Goal: Check status

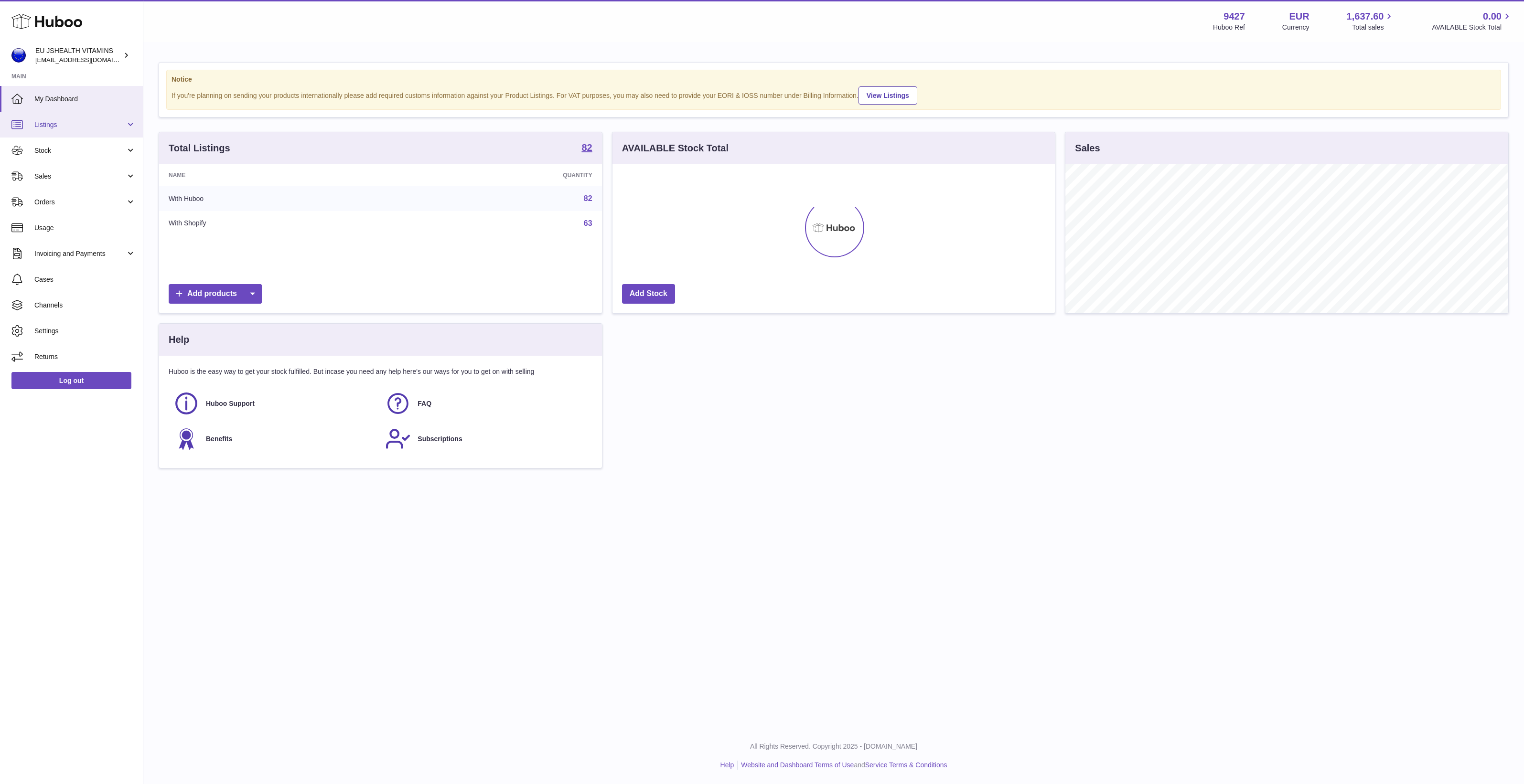
scroll to position [148, 442]
click at [62, 121] on span "Listings" at bounding box center [80, 125] width 91 height 9
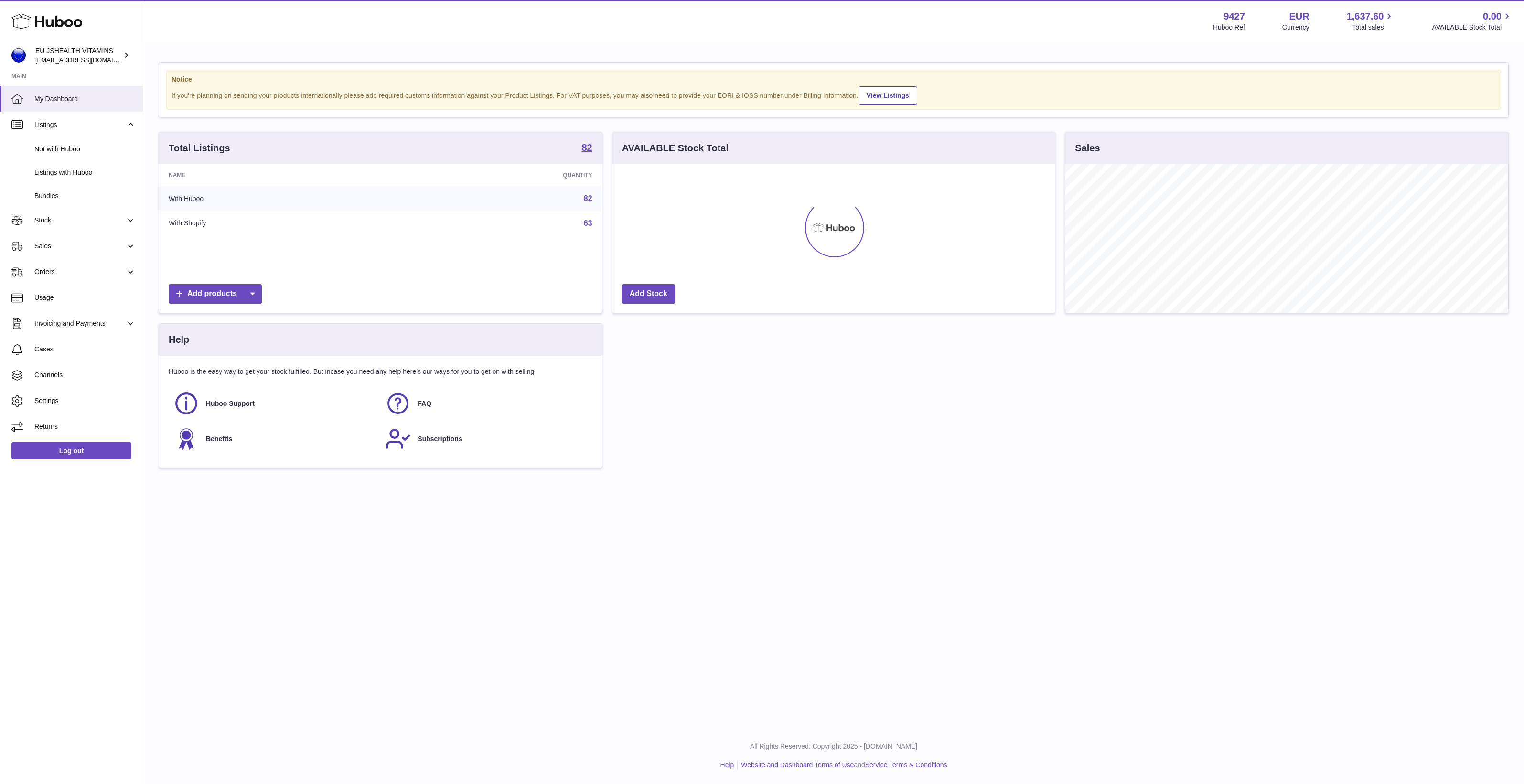
click at [181, 519] on div "Menu Huboo 9427 Huboo Ref EUR Currency 1,637.60 Total sales 0.00 AVAILABLE Stoc…" at bounding box center [834, 364] width 1380 height 728
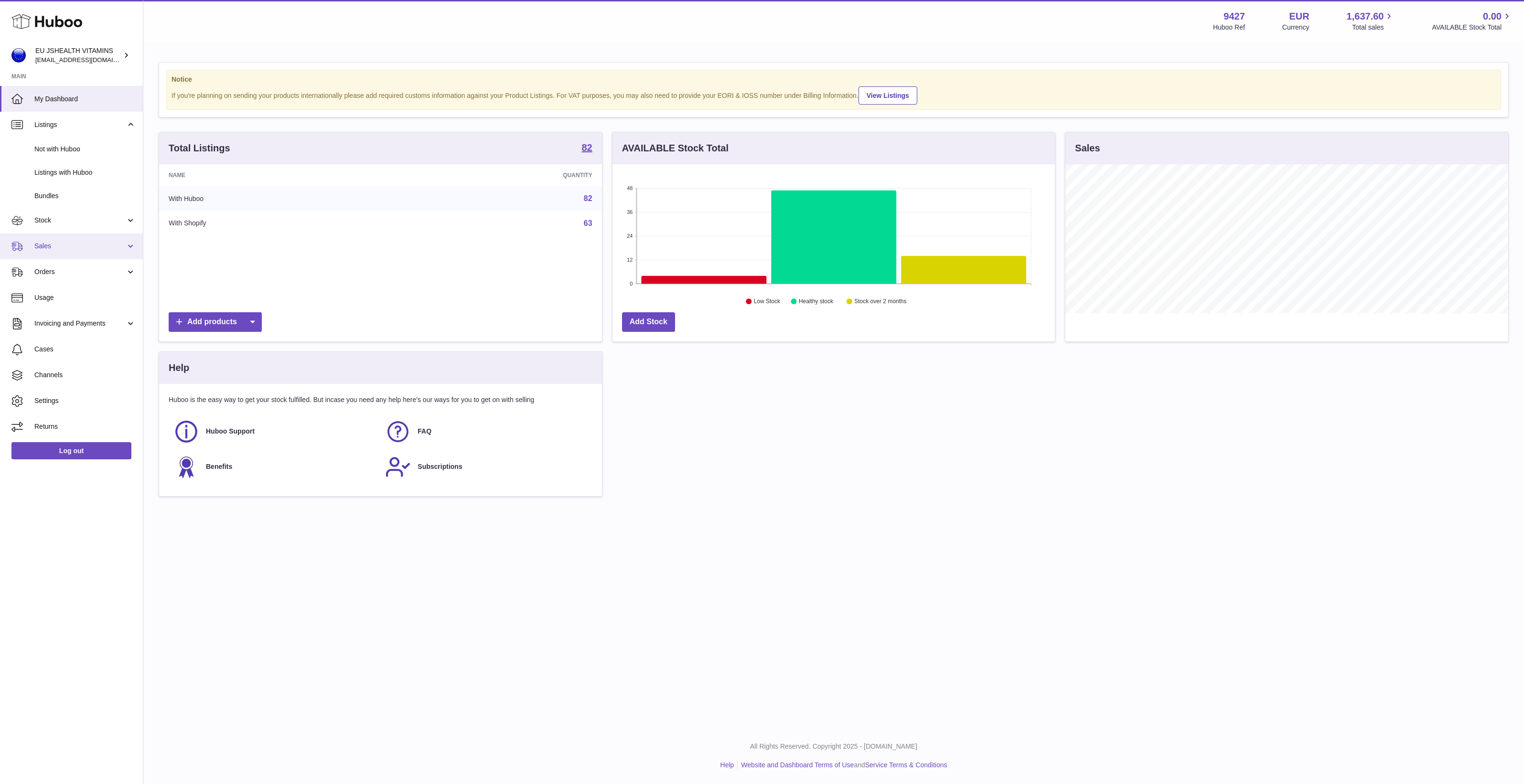
drag, startPoint x: 54, startPoint y: 245, endPoint x: 55, endPoint y: 252, distance: 7.1
click at [54, 245] on span "Sales" at bounding box center [80, 246] width 91 height 9
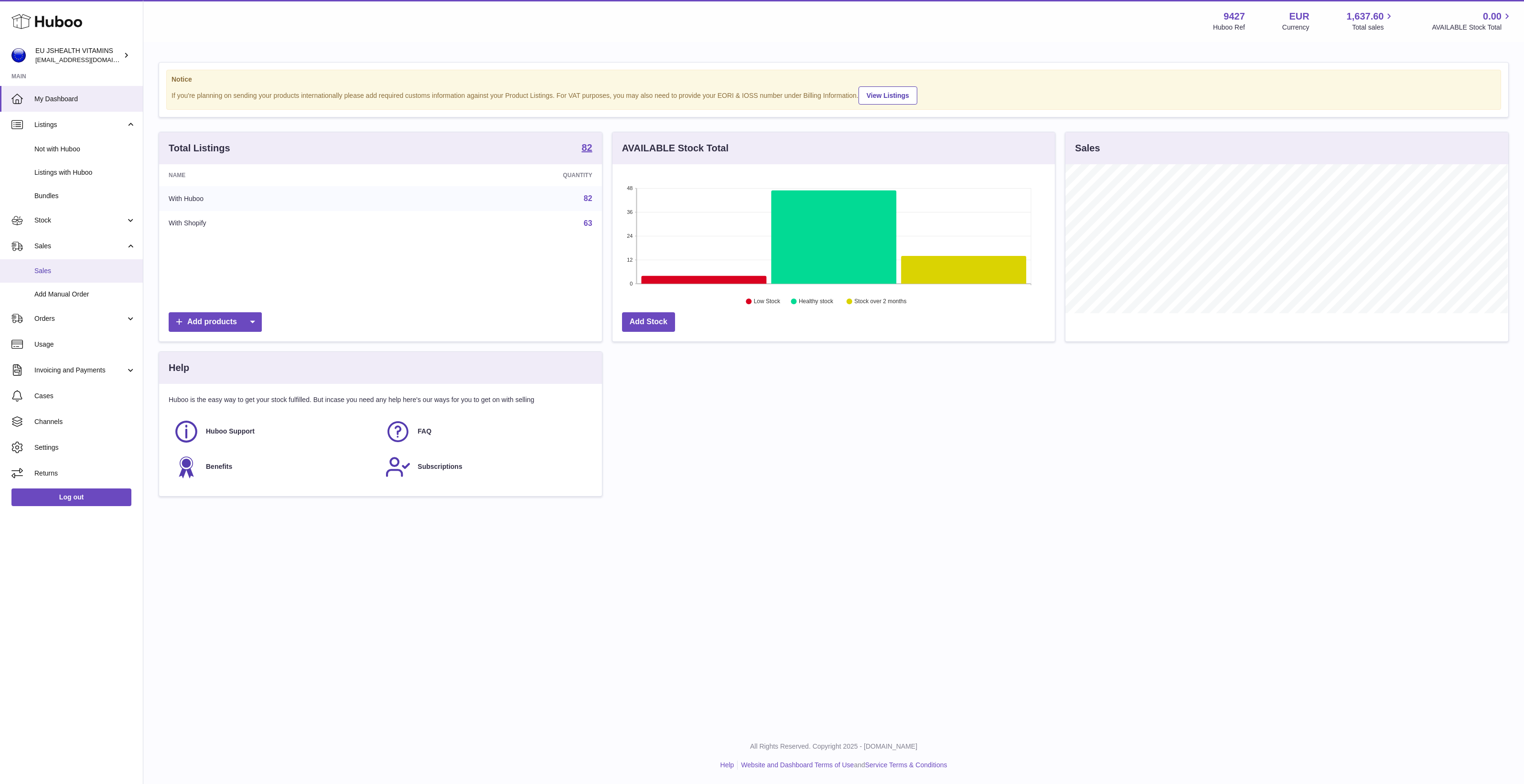
click at [55, 261] on link "Sales" at bounding box center [71, 271] width 143 height 24
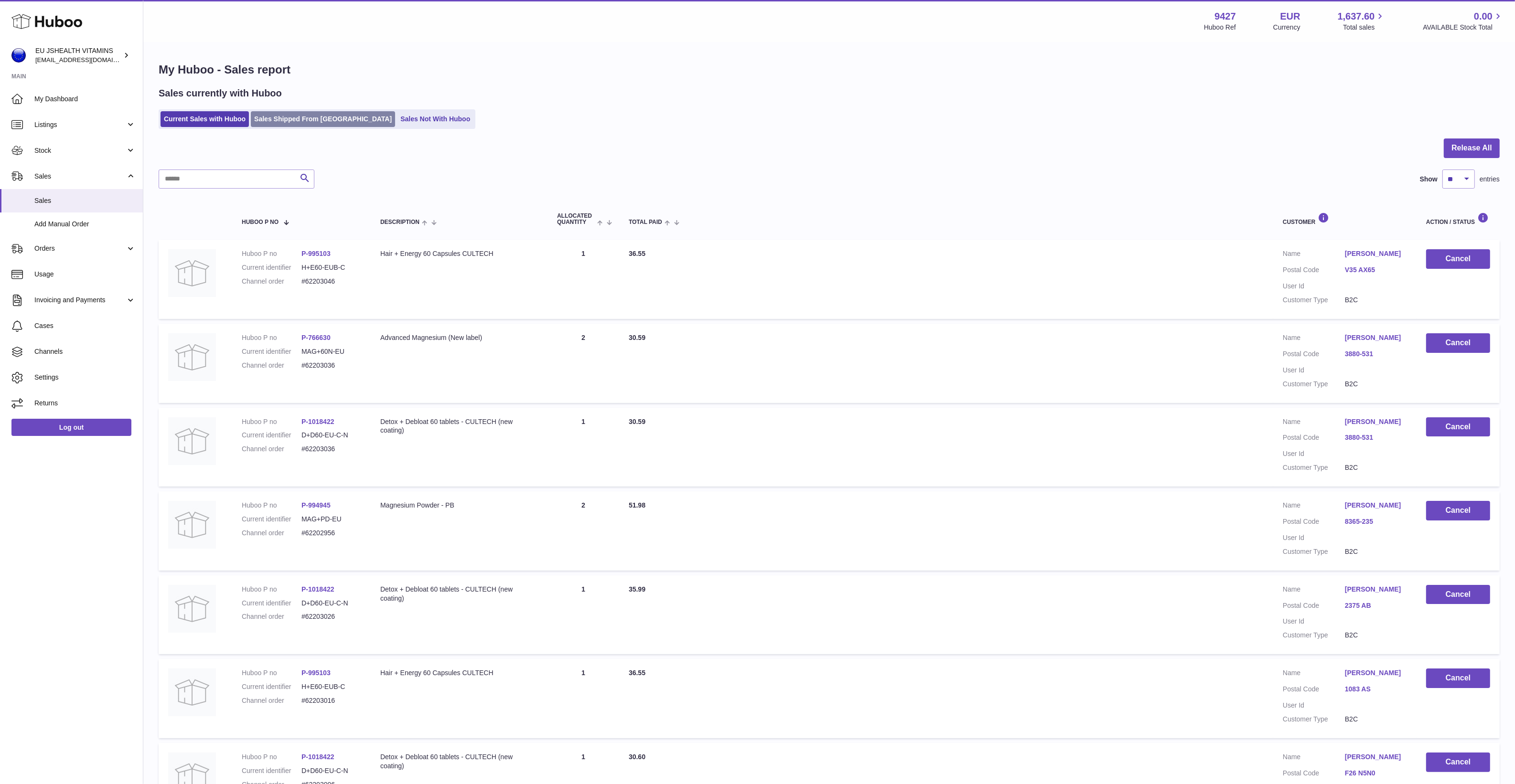
click at [282, 119] on link "Sales Shipped From [GEOGRAPHIC_DATA]" at bounding box center [322, 118] width 144 height 16
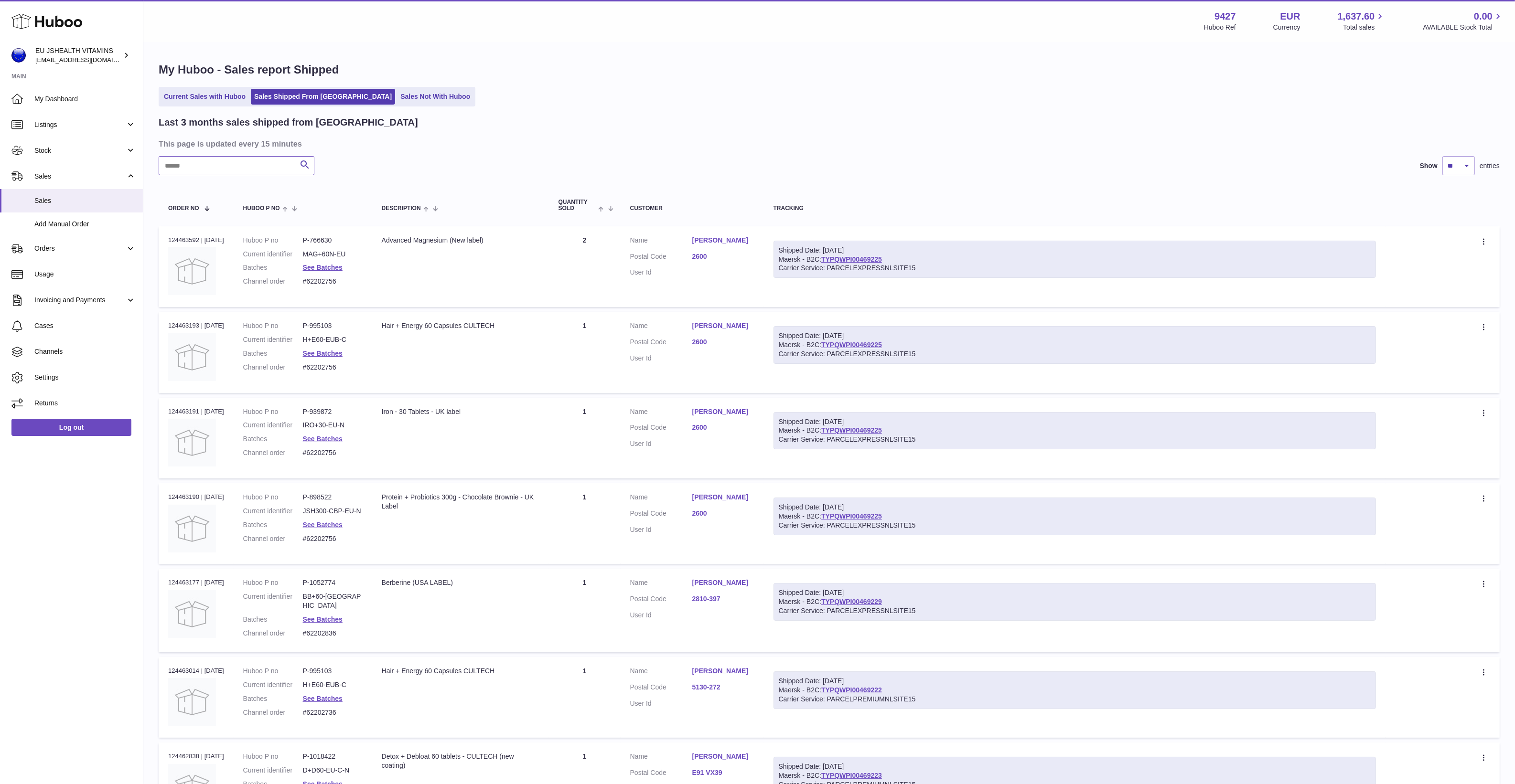
click at [244, 171] on input "text" at bounding box center [236, 166] width 156 height 19
paste input "*********"
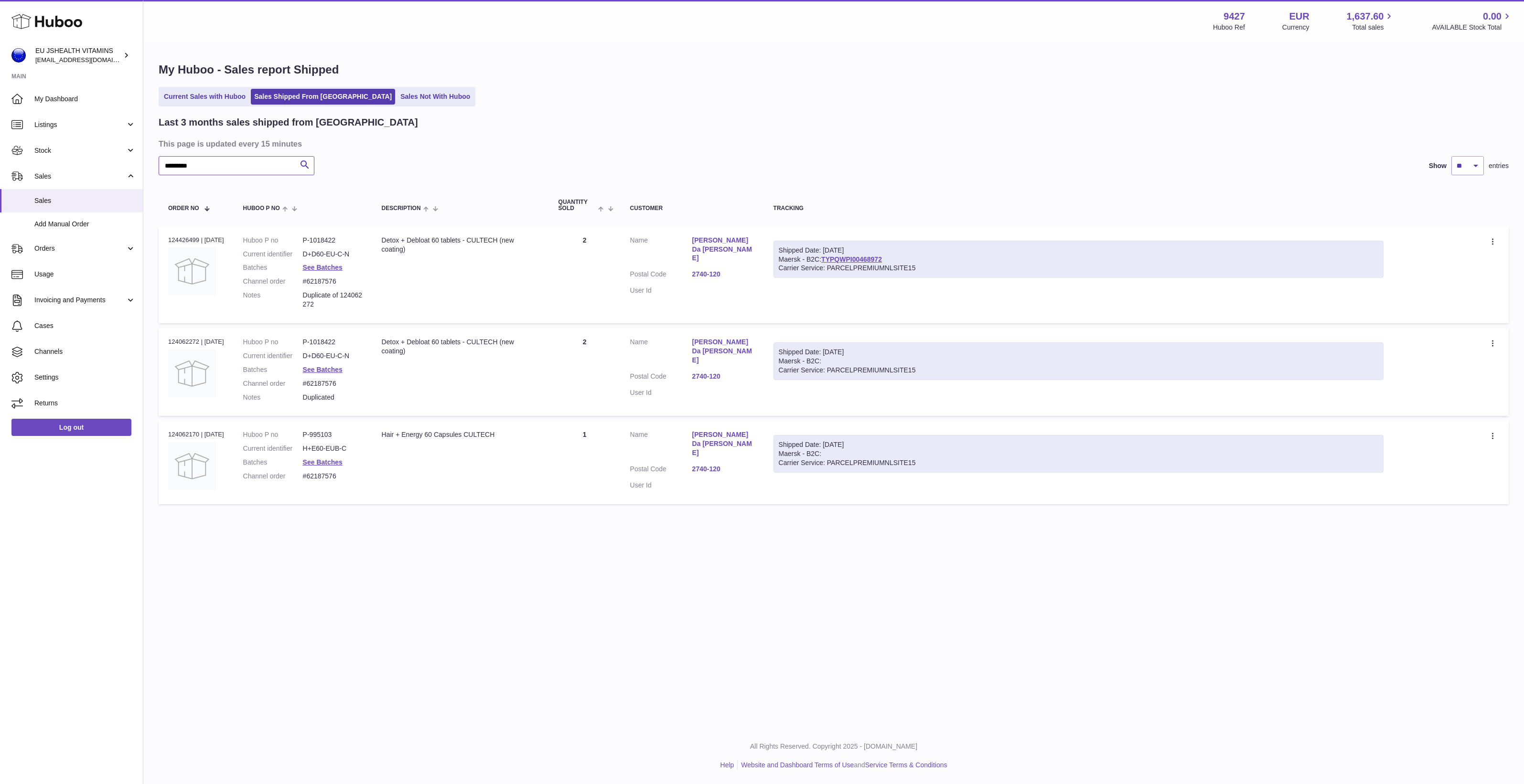
type input "*********"
click at [576, 574] on div "Menu Huboo 9427 Huboo Ref EUR Currency 1,637.60 Total sales 0.00 AVAILABLE Stoc…" at bounding box center [834, 364] width 1380 height 728
click at [873, 264] on div "Carrier Service: PARCELPREMIUMNLSITE15" at bounding box center [1079, 267] width 600 height 9
click at [882, 257] on link "TYPQWPI00468972" at bounding box center [851, 259] width 61 height 7
